Goal: Information Seeking & Learning: Learn about a topic

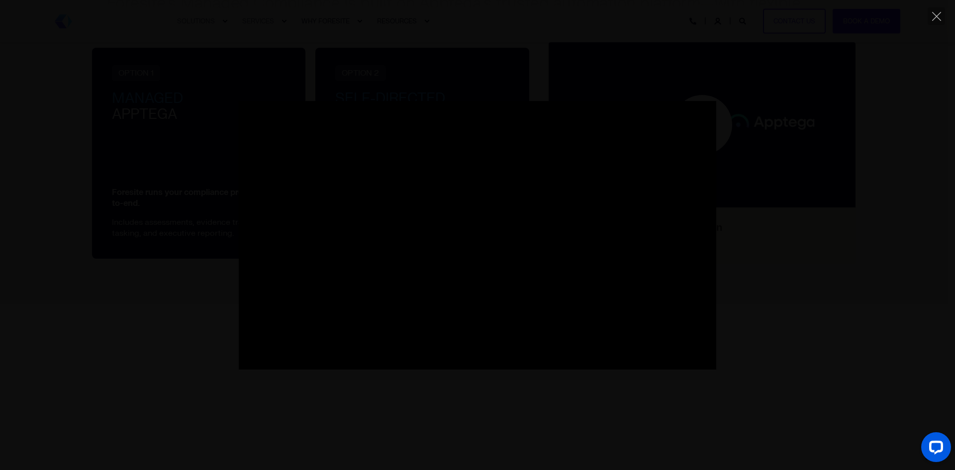
click at [192, 302] on div "Pause Play % buffered 00:00 -00:05 Unmute Mute Disable captions Enable captions…" at bounding box center [477, 235] width 955 height 269
type input "96.27"
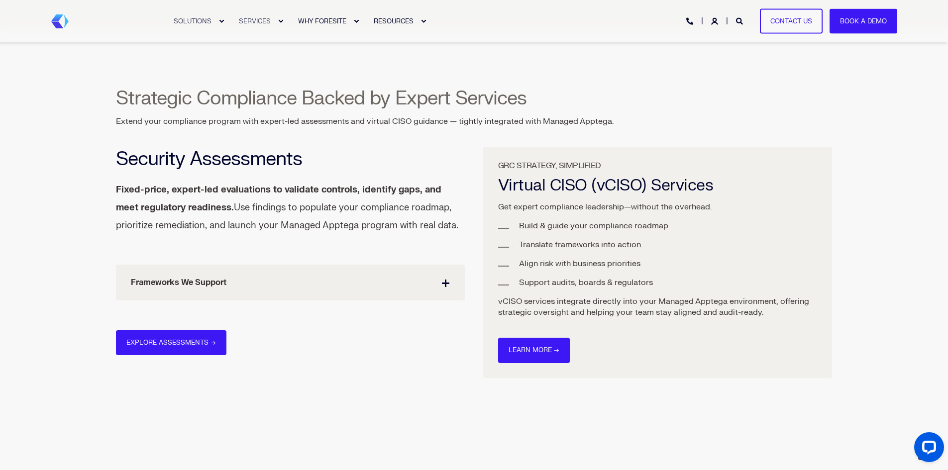
scroll to position [1294, 0]
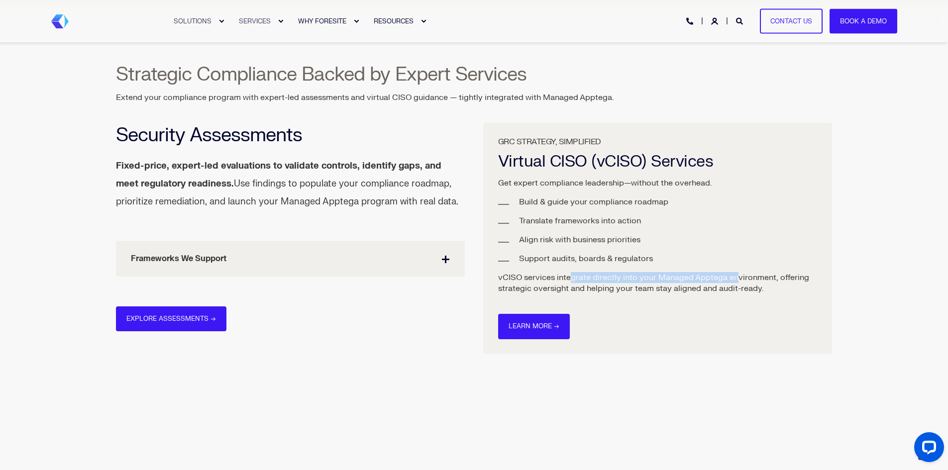
drag, startPoint x: 568, startPoint y: 280, endPoint x: 735, endPoint y: 282, distance: 167.2
click at [735, 282] on p "vCISO services integrate directly into your Managed Apptega environment, offeri…" at bounding box center [657, 283] width 319 height 22
drag, startPoint x: 698, startPoint y: 290, endPoint x: 545, endPoint y: 286, distance: 153.3
click at [545, 286] on p "vCISO services integrate directly into your Managed Apptega environment, offeri…" at bounding box center [657, 283] width 319 height 22
drag, startPoint x: 530, startPoint y: 283, endPoint x: 734, endPoint y: 289, distance: 204.6
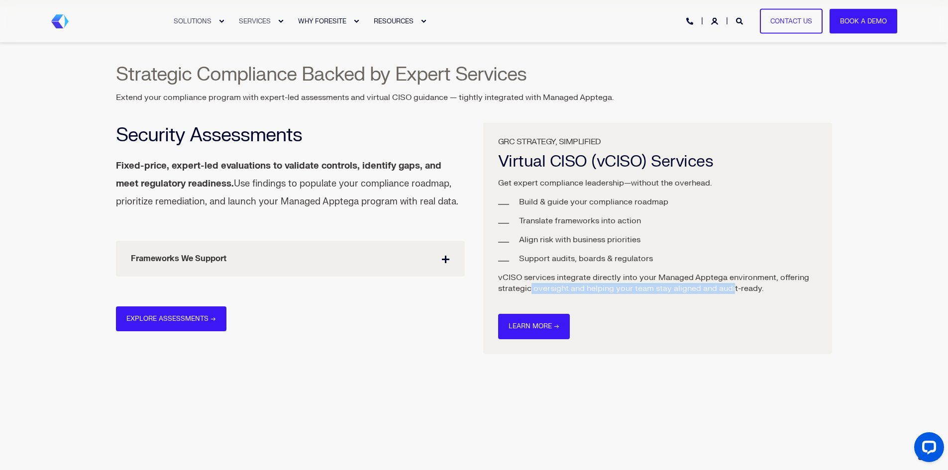
click at [734, 289] on p "vCISO services integrate directly into your Managed Apptega environment, offeri…" at bounding box center [657, 283] width 319 height 22
drag, startPoint x: 239, startPoint y: 165, endPoint x: 371, endPoint y: 166, distance: 131.3
click at [371, 166] on strong "Fixed-price, expert-led evaluations to validate controls, identify gaps, and me…" at bounding box center [278, 174] width 325 height 29
drag, startPoint x: 375, startPoint y: 181, endPoint x: 268, endPoint y: 181, distance: 107.0
click at [268, 181] on p "Fixed-price, expert-led evaluations to validate controls, identify gaps, and me…" at bounding box center [290, 184] width 349 height 54
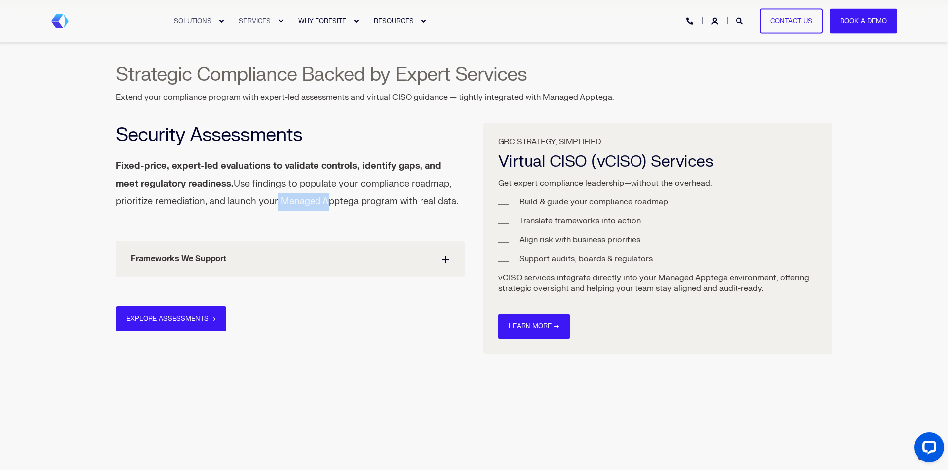
drag, startPoint x: 236, startPoint y: 197, endPoint x: 290, endPoint y: 196, distance: 53.7
click at [290, 198] on p "Fixed-price, expert-led evaluations to validate controls, identify gaps, and me…" at bounding box center [290, 184] width 349 height 54
